Goal: Transaction & Acquisition: Subscribe to service/newsletter

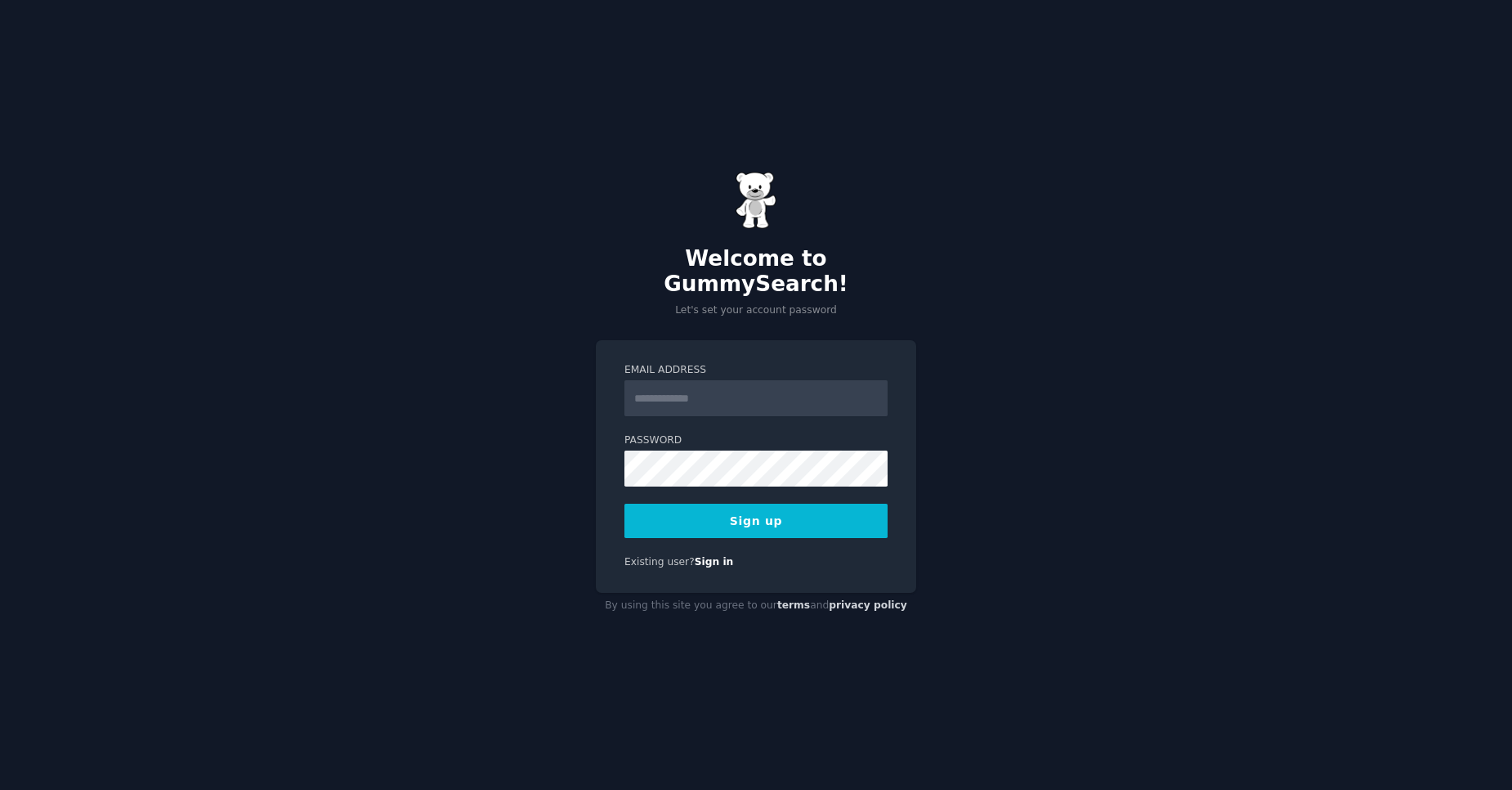
click at [695, 380] on input "Email Address" at bounding box center [756, 398] width 263 height 36
type input "**********"
click at [730, 507] on button "Sign up" at bounding box center [756, 521] width 263 height 34
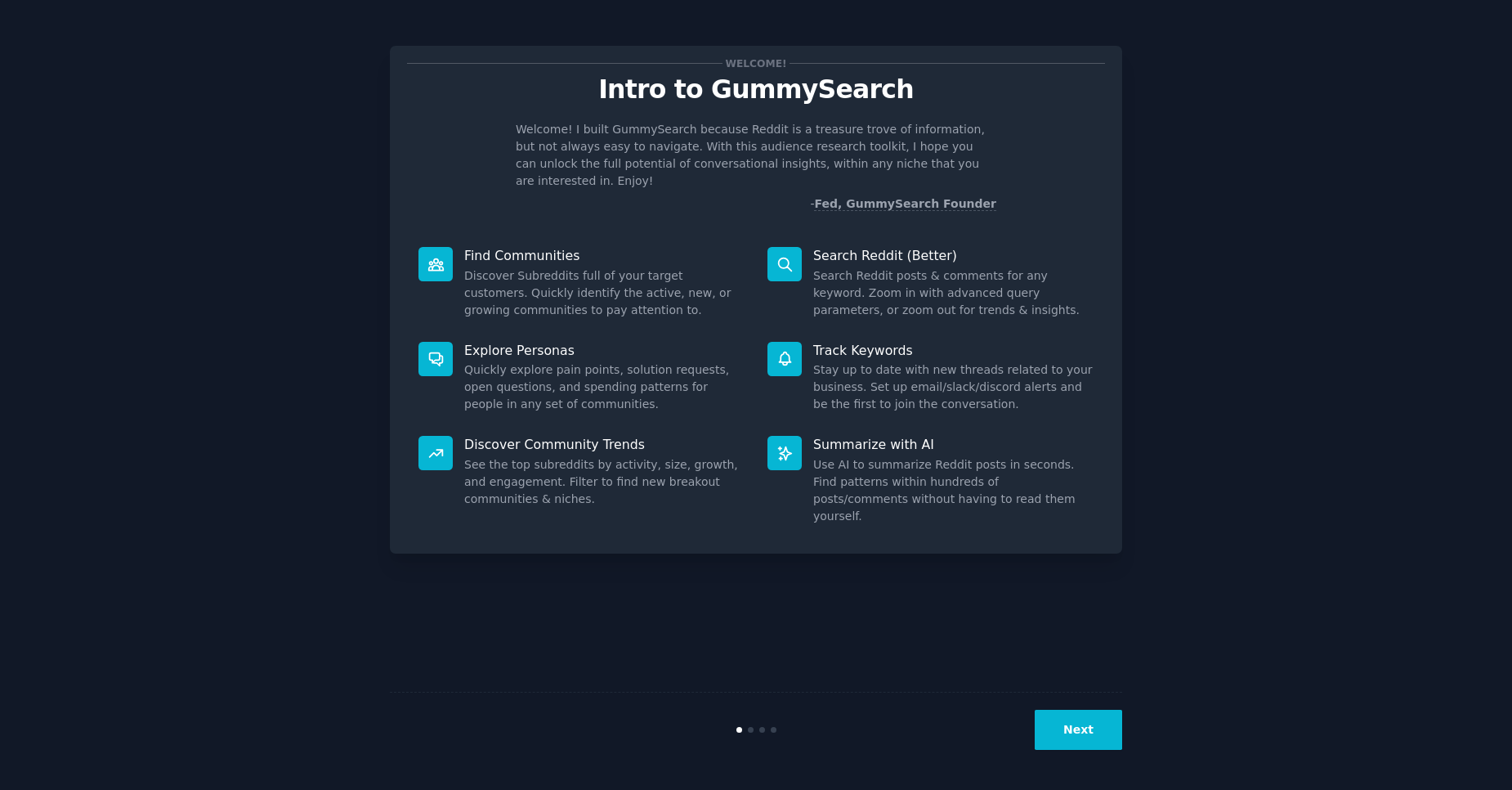
click at [1083, 737] on button "Next" at bounding box center [1079, 729] width 88 height 40
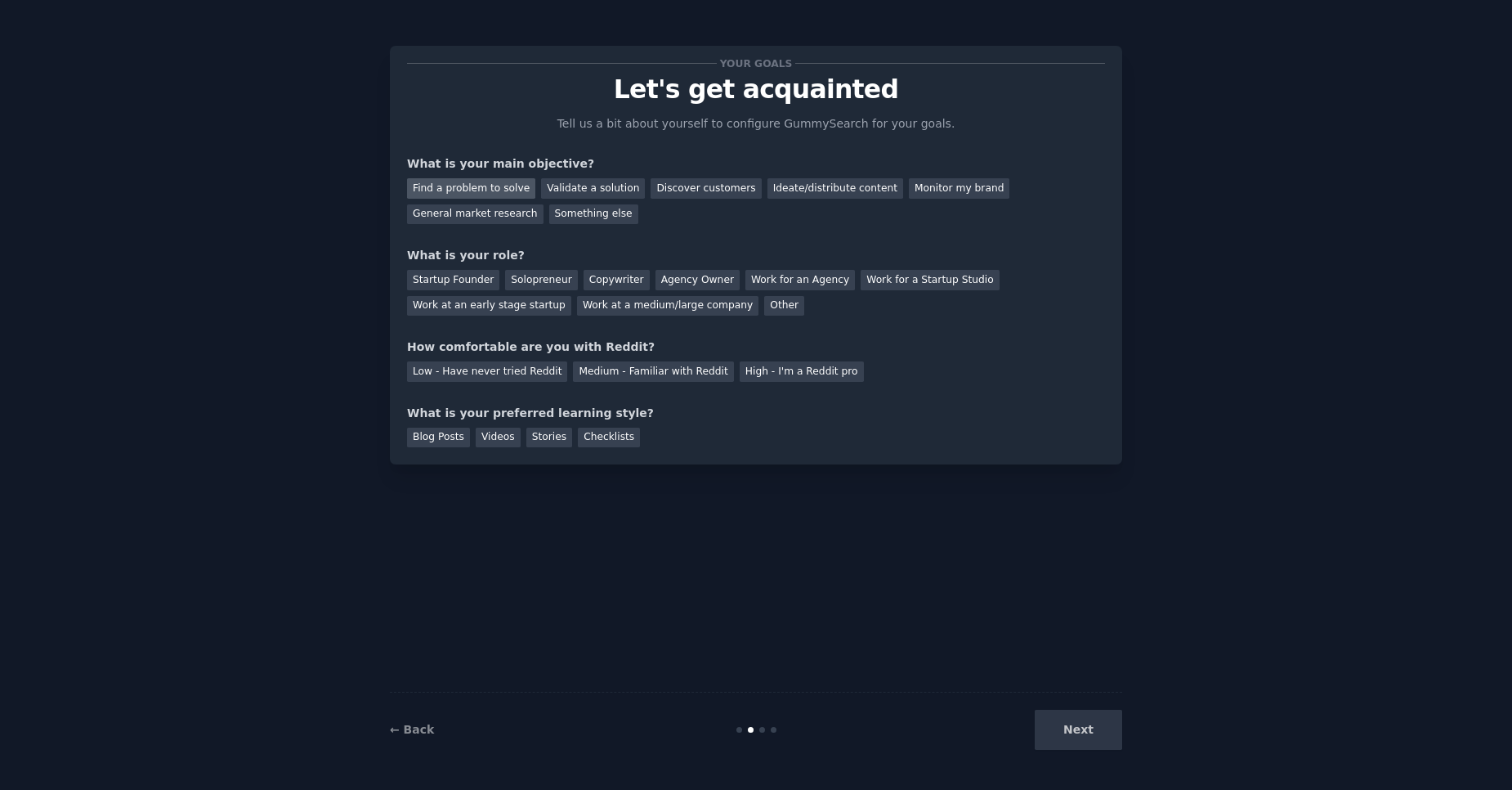
click at [488, 186] on div "Find a problem to solve" at bounding box center [471, 188] width 128 height 21
click at [668, 189] on div "Discover customers" at bounding box center [706, 188] width 110 height 21
click at [543, 204] on div "General market research" at bounding box center [475, 214] width 136 height 21
click at [511, 196] on div "Find a problem to solve" at bounding box center [471, 188] width 128 height 21
click at [688, 191] on div "Discover customers" at bounding box center [706, 188] width 110 height 21
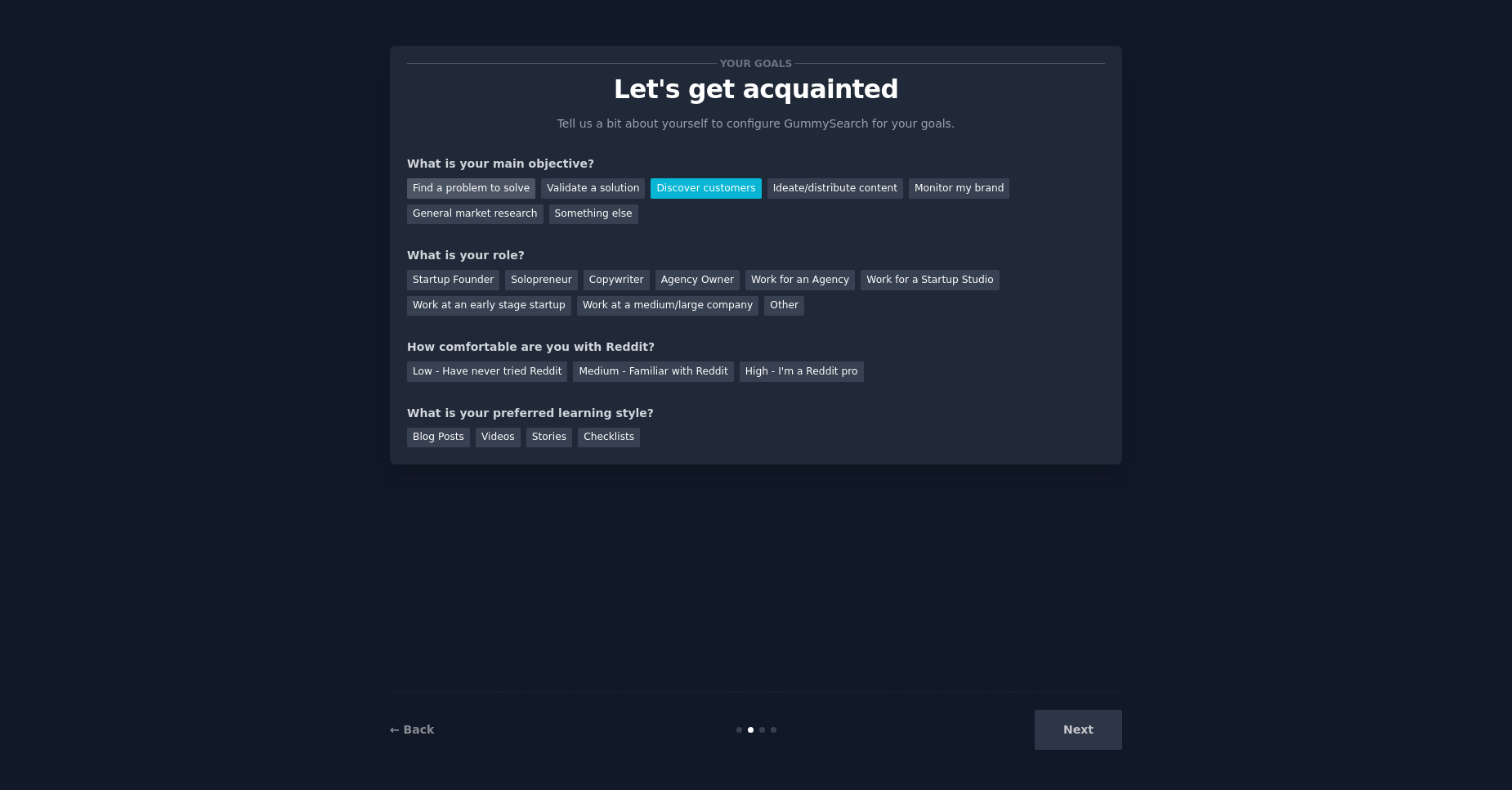
click at [470, 193] on div "Find a problem to solve" at bounding box center [471, 188] width 128 height 21
click at [559, 278] on div "Solopreneur" at bounding box center [541, 280] width 72 height 21
click at [511, 367] on div "Low - Have never tried Reddit" at bounding box center [487, 371] width 160 height 21
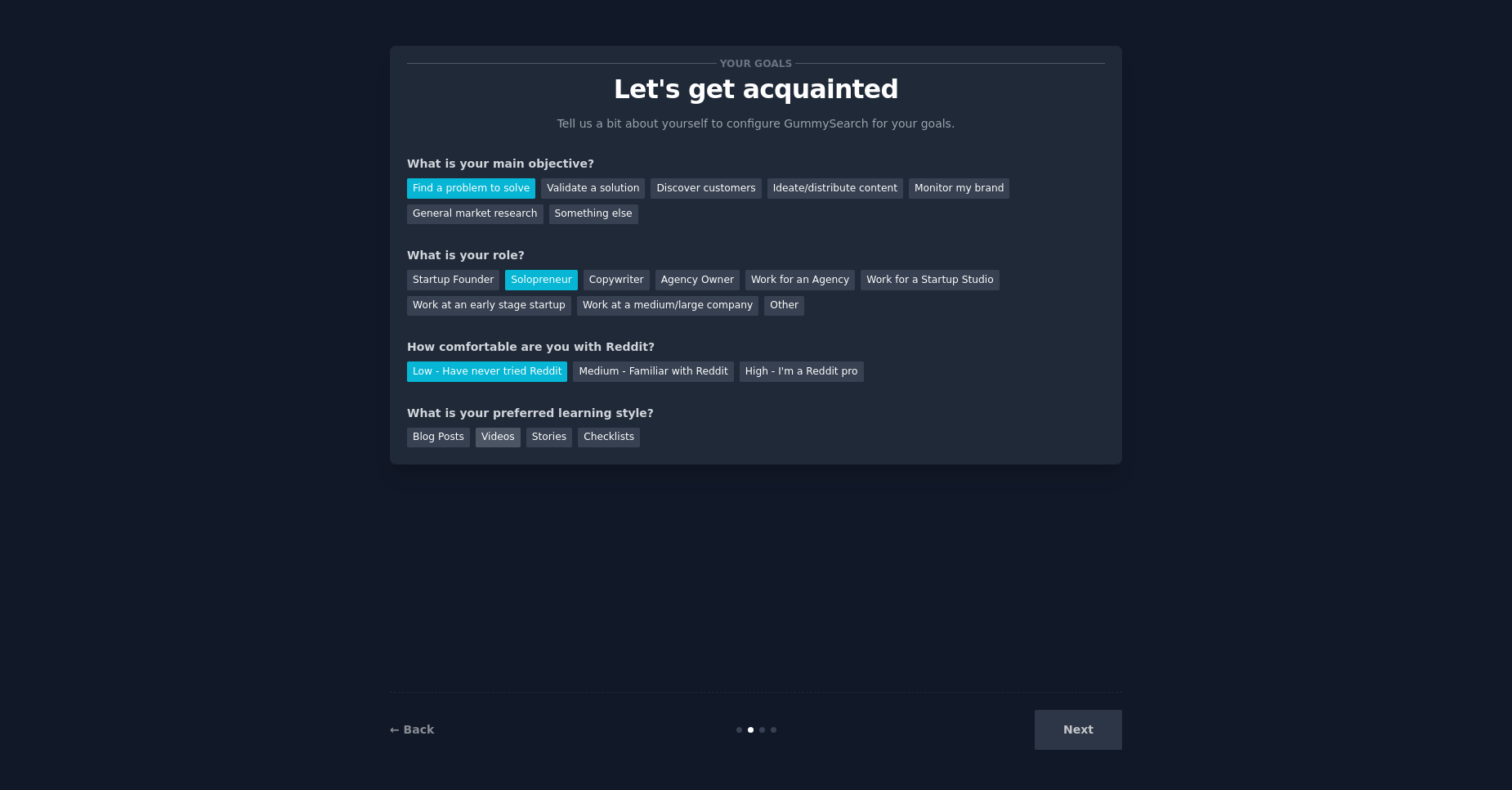
click at [484, 441] on div "Videos" at bounding box center [498, 438] width 45 height 21
click at [453, 441] on div "Blog Posts" at bounding box center [438, 438] width 63 height 21
click at [505, 440] on div "Videos" at bounding box center [498, 438] width 45 height 21
click at [1079, 729] on button "Next" at bounding box center [1079, 729] width 88 height 40
click at [942, 614] on div "Your goals Let's get acquainted Tell us a bit about yourself to configure Gummy…" at bounding box center [756, 395] width 732 height 744
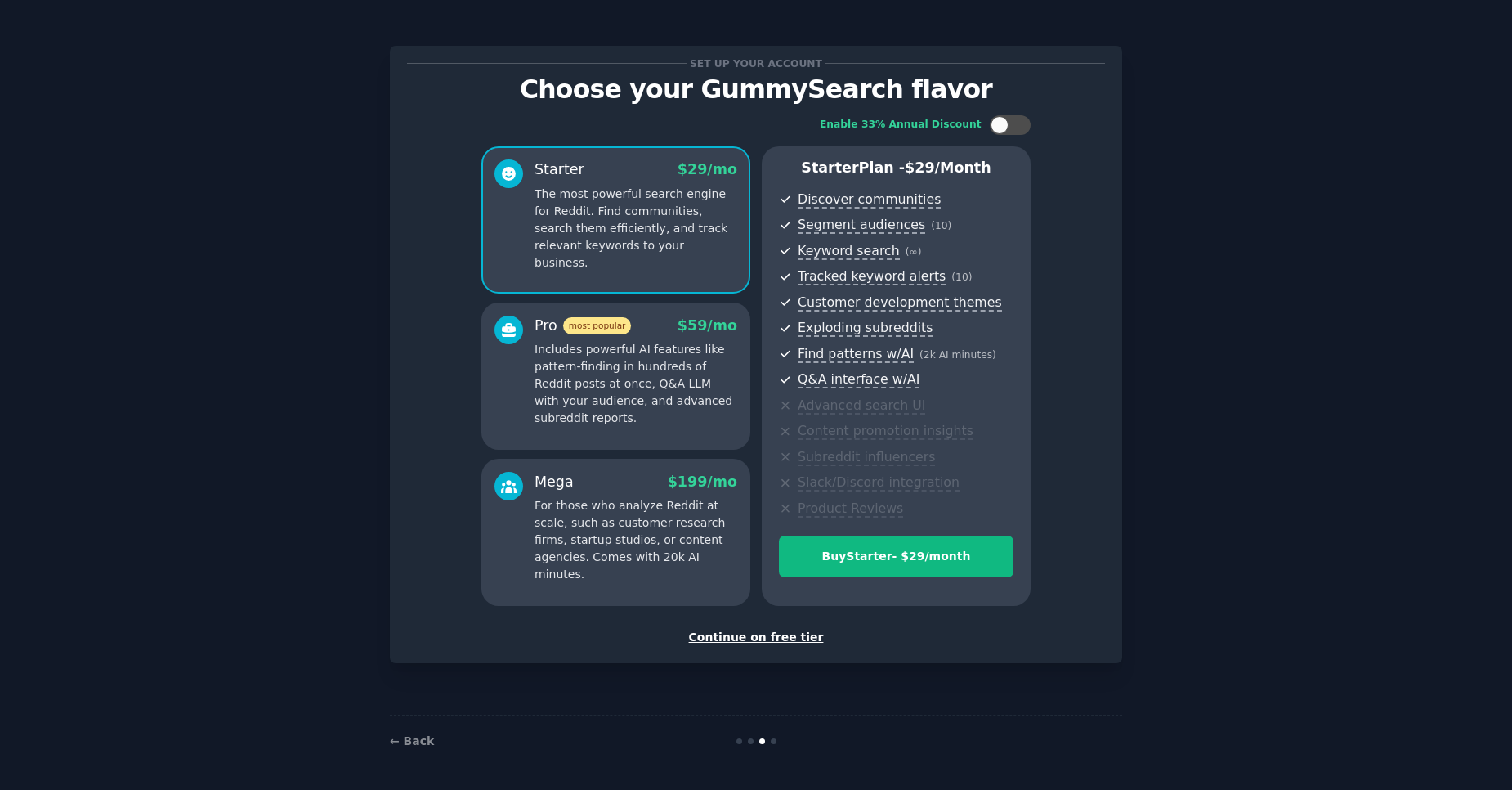
click at [768, 117] on div "Enable 33% Annual Discount" at bounding box center [756, 125] width 549 height 20
click at [794, 639] on div "Continue on free tier" at bounding box center [756, 637] width 698 height 17
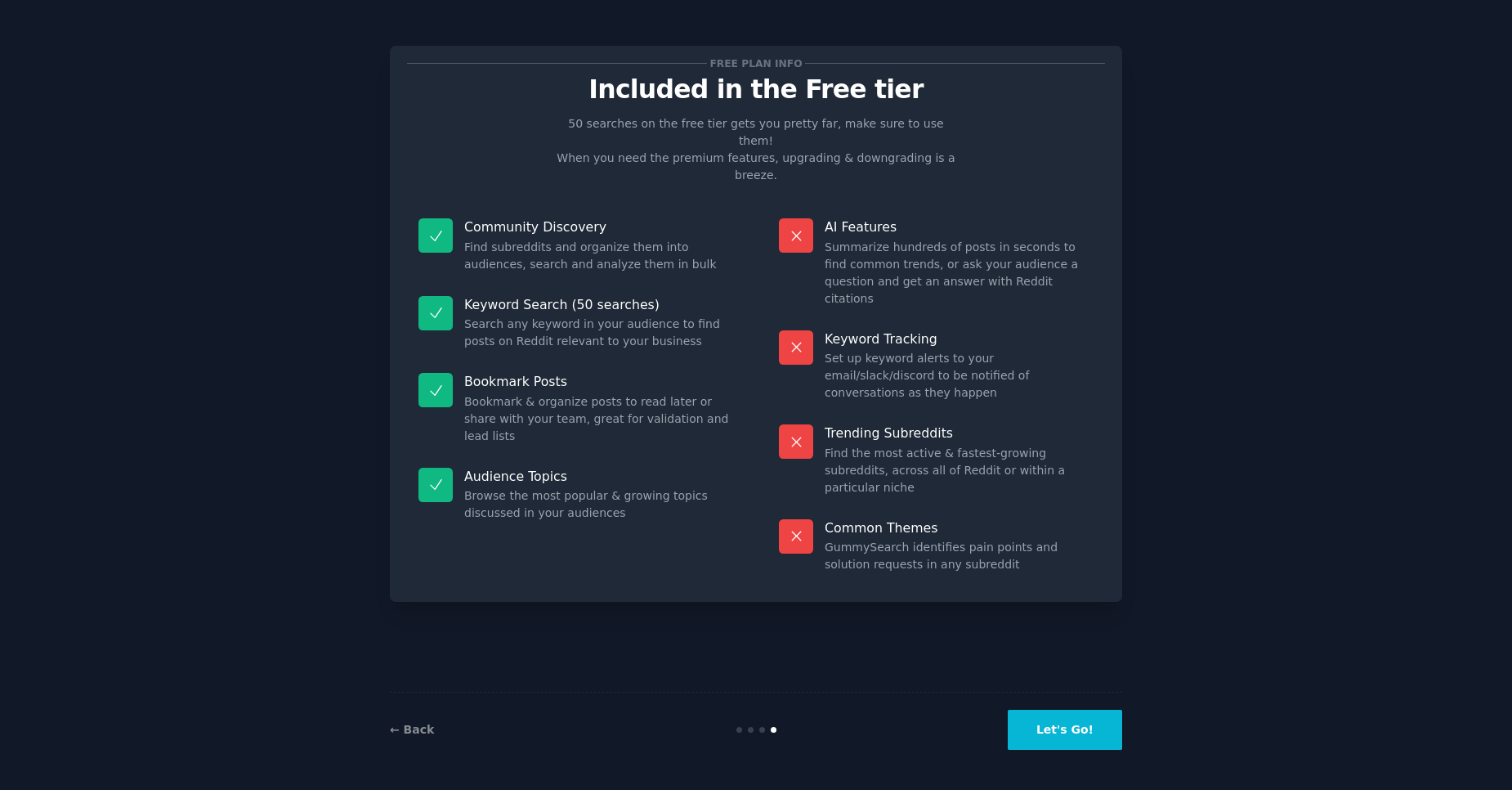
click at [1069, 738] on button "Let's Go!" at bounding box center [1065, 729] width 114 height 40
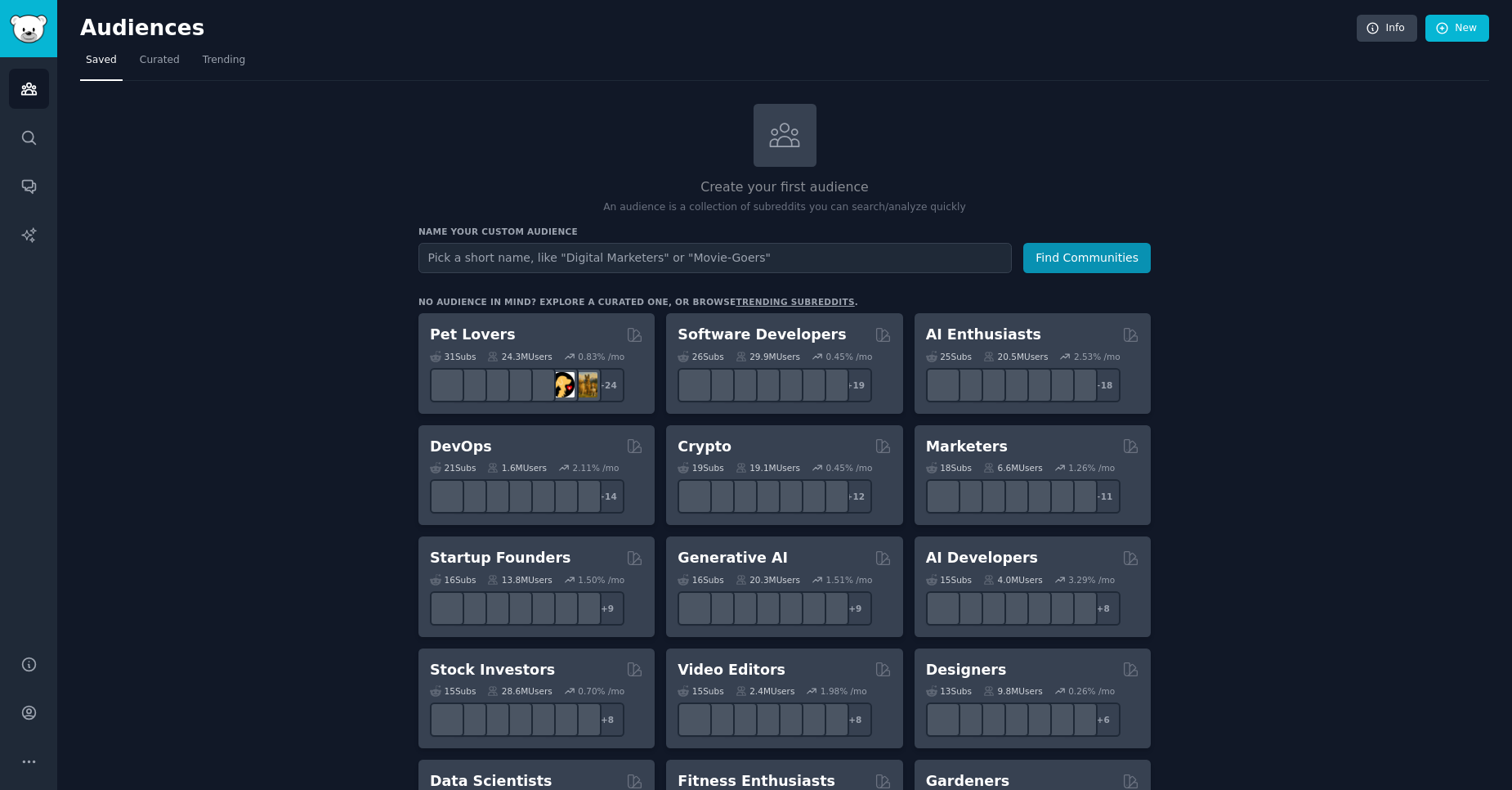
click at [761, 268] on input "text" at bounding box center [715, 258] width 593 height 30
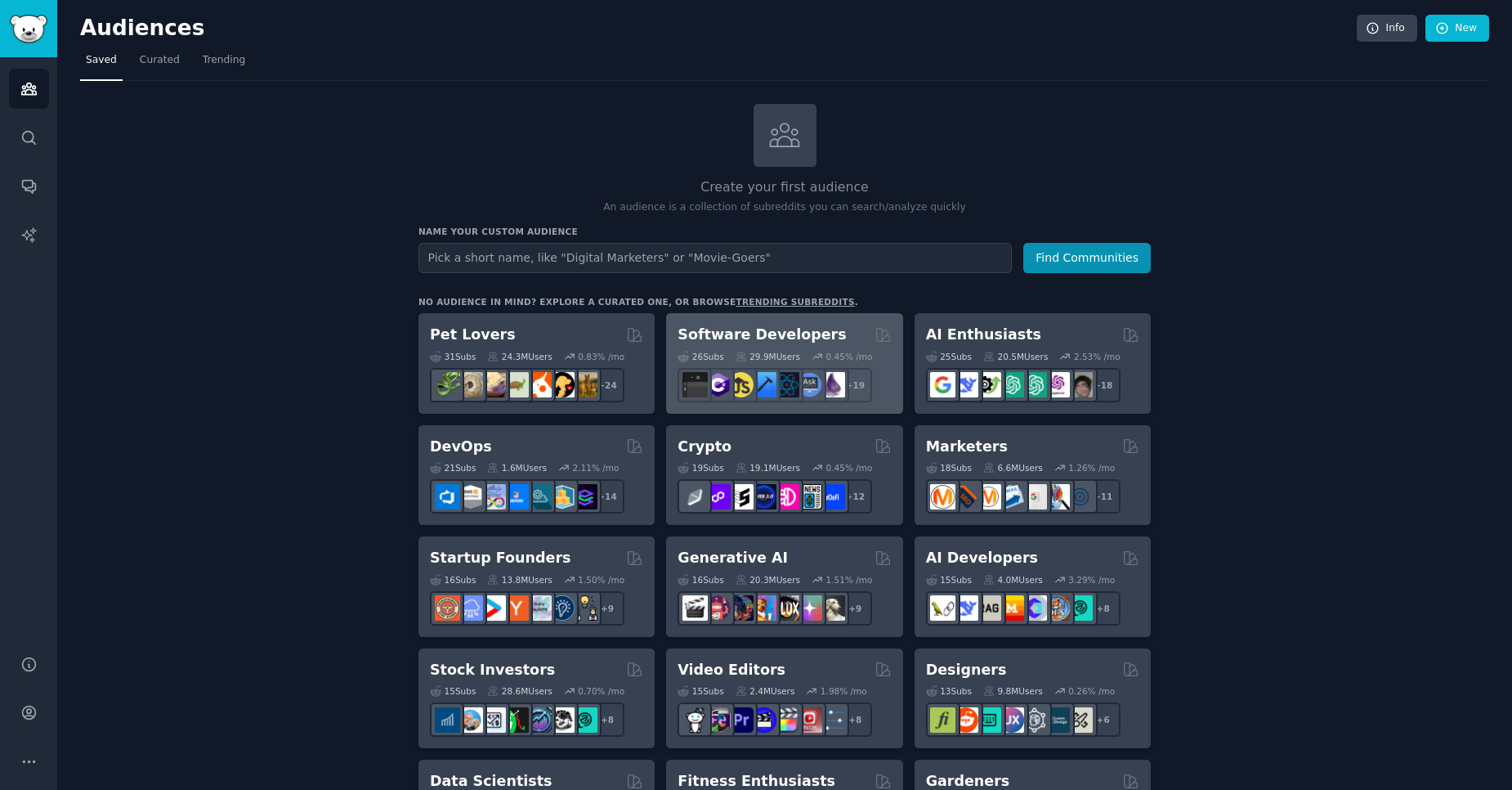
click at [805, 331] on h2 "Software Developers" at bounding box center [762, 334] width 168 height 21
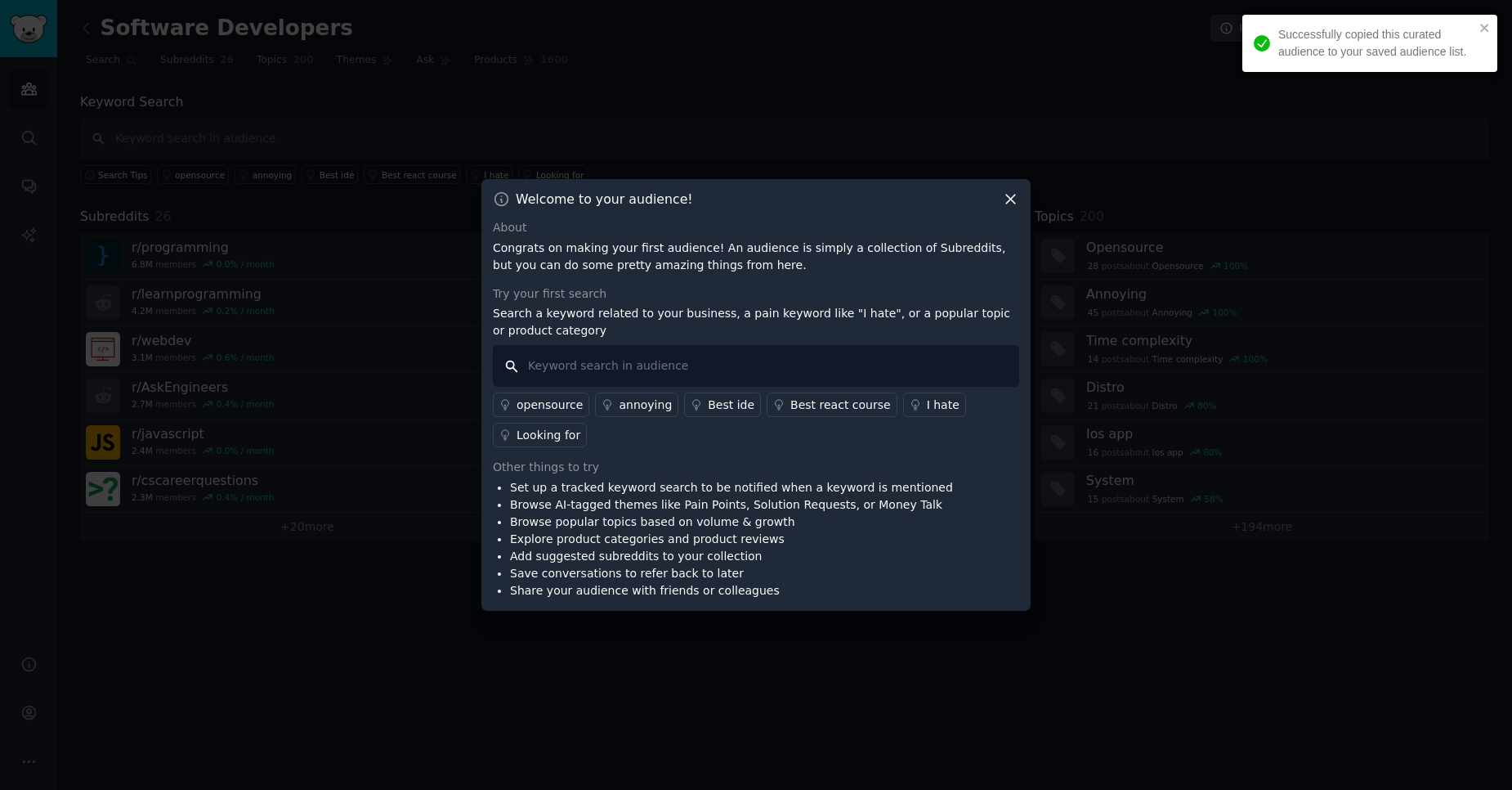
click at [568, 372] on input "text" at bounding box center [755, 365] width 526 height 42
click at [1013, 200] on icon at bounding box center [1010, 199] width 17 height 17
